Goal: Task Accomplishment & Management: Manage account settings

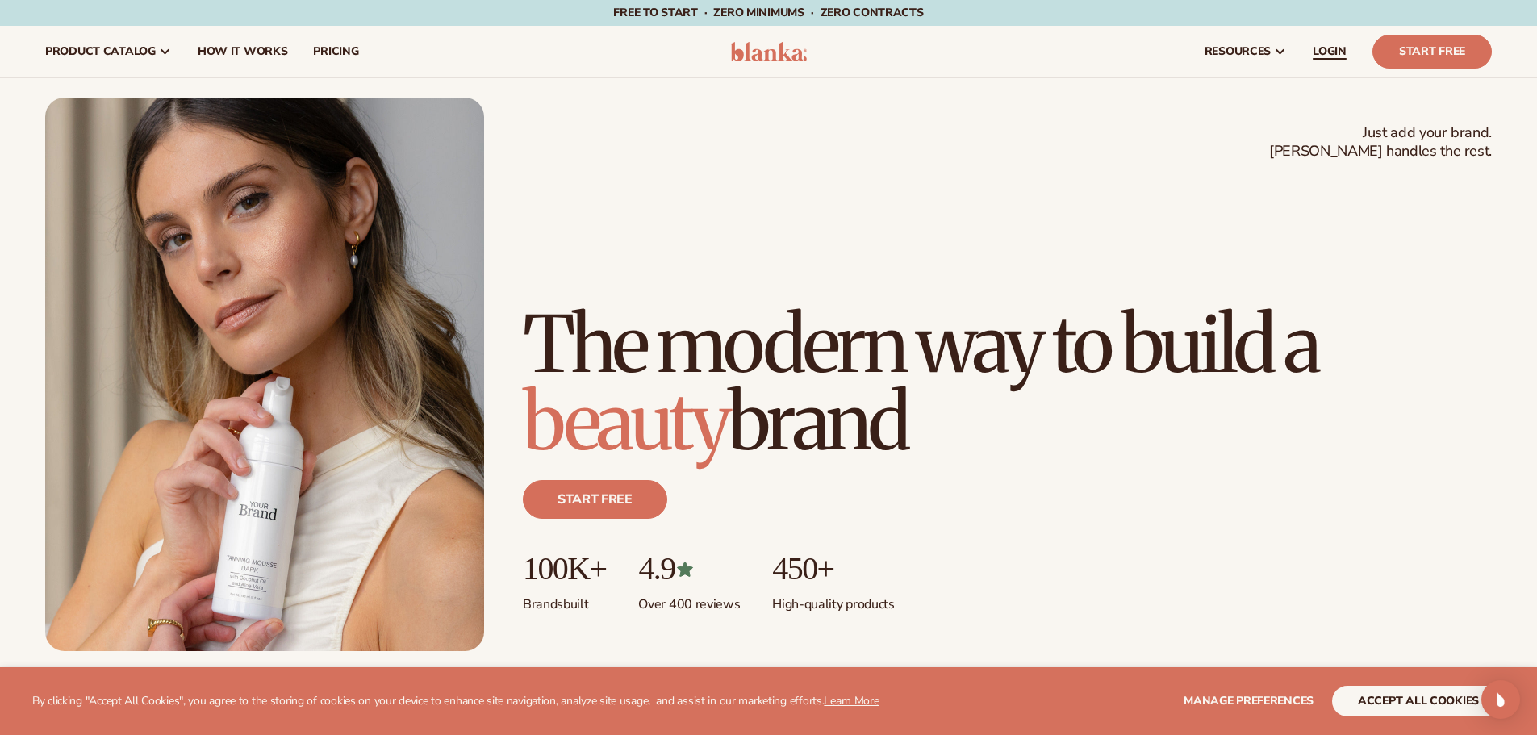
click at [1327, 47] on span "LOGIN" at bounding box center [1330, 51] width 34 height 13
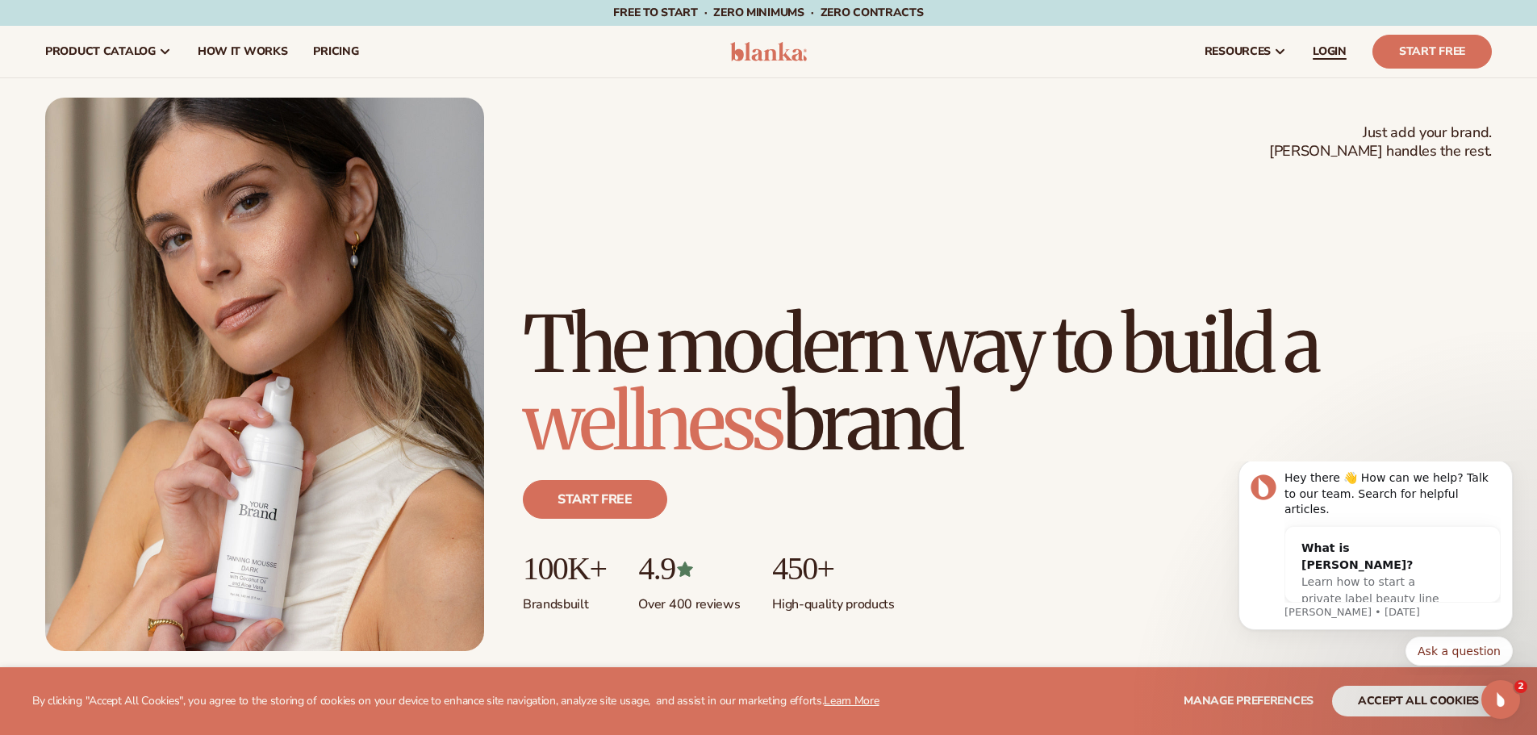
click at [1333, 52] on span "LOGIN" at bounding box center [1330, 51] width 34 height 13
